Goal: Obtain resource: Obtain resource

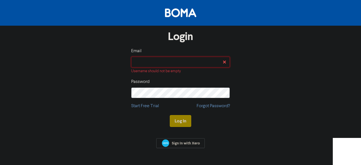
type input "[PERSON_NAME][EMAIL_ADDRESS][PERSON_NAME][DOMAIN_NAME]"
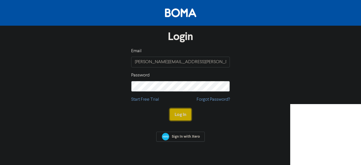
click at [179, 116] on button "Log In" at bounding box center [180, 115] width 21 height 12
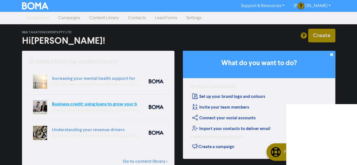
click at [89, 102] on link "Business credit: using loans to grow your business" at bounding box center [102, 104] width 100 height 6
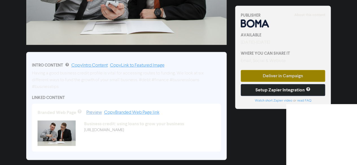
scroll to position [94, 0]
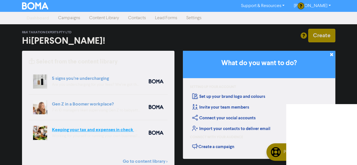
click at [113, 128] on link "Keeping your tax and expenses in check when you are self-employed" at bounding box center [122, 130] width 140 height 6
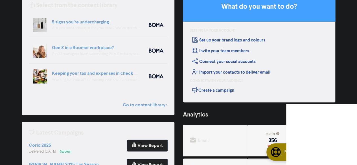
scroll to position [57, 0]
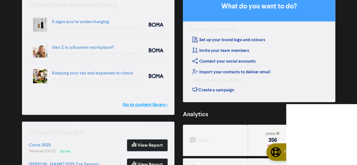
click at [143, 104] on link "Go to content library >" at bounding box center [145, 104] width 45 height 7
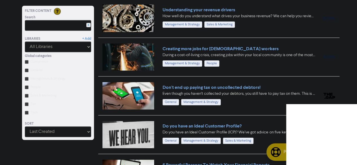
scroll to position [235, 0]
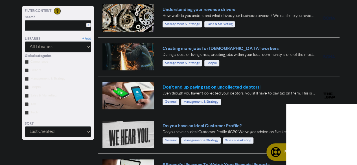
click at [245, 88] on link "Don't end up paying tax on uncollected debtors!" at bounding box center [212, 87] width 98 height 6
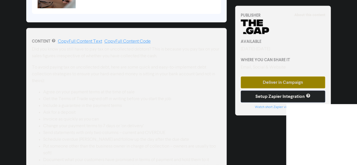
scroll to position [261, 0]
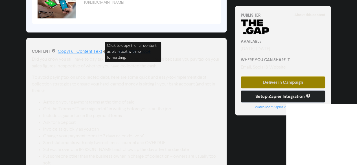
click at [83, 52] on link "Copy Full Content Text" at bounding box center [80, 51] width 44 height 5
